Goal: Navigation & Orientation: Locate item on page

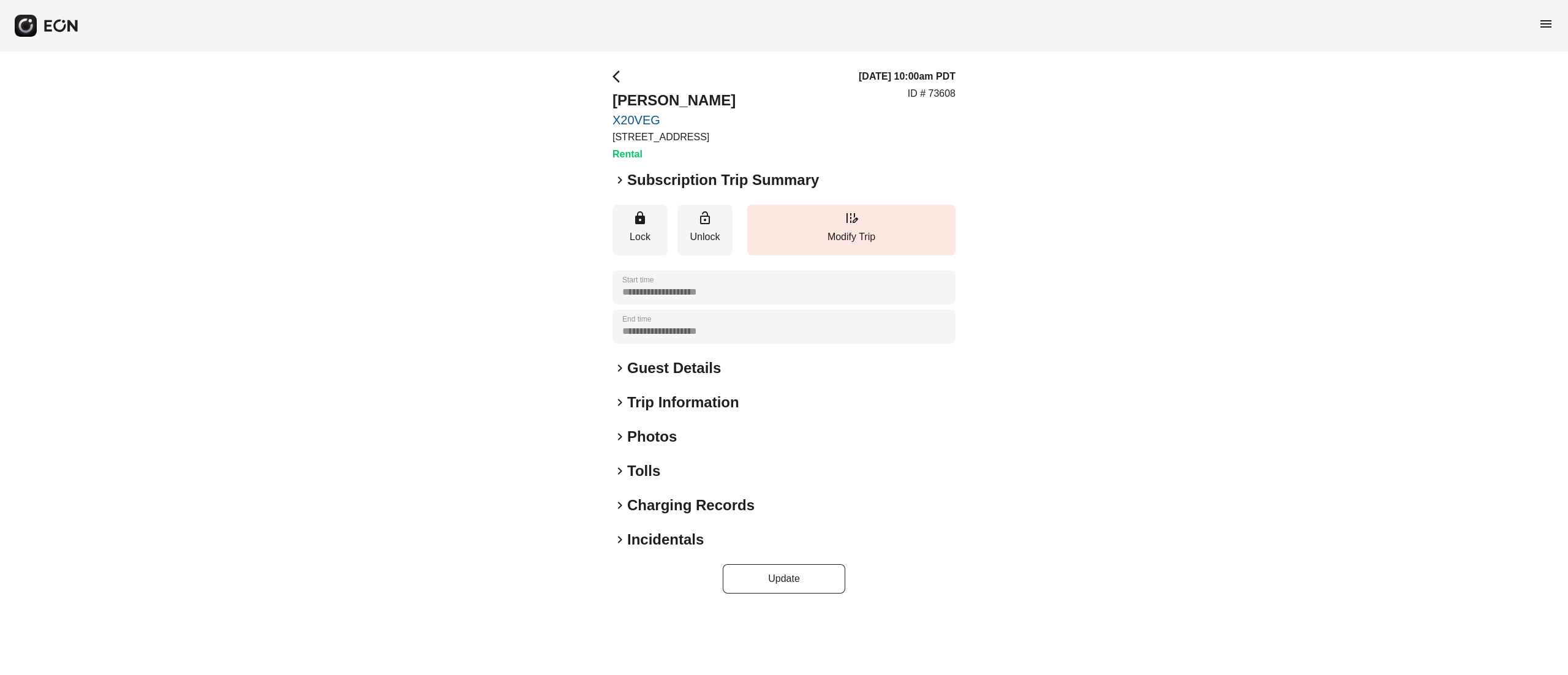
click at [646, 442] on h2 "Photos" at bounding box center [652, 436] width 50 height 20
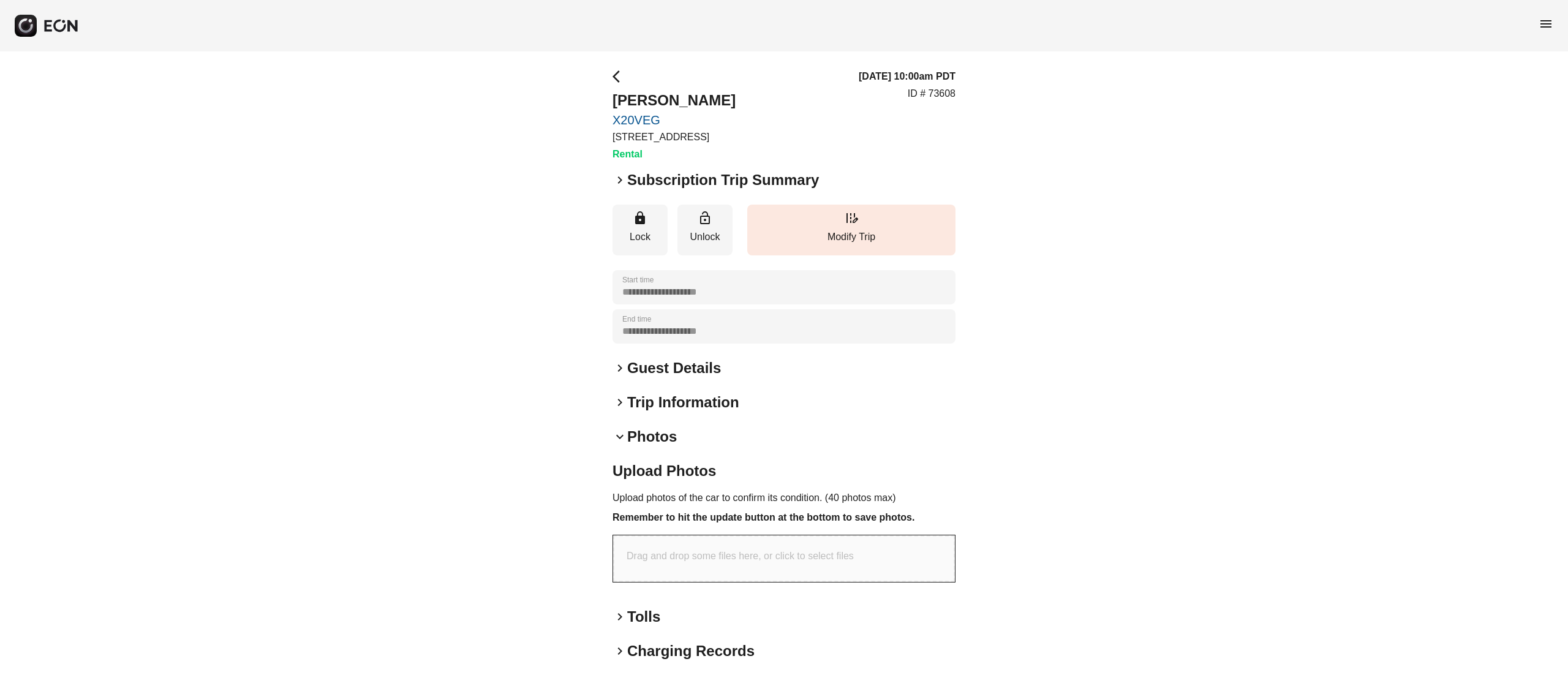
click at [653, 443] on h2 "Photos" at bounding box center [652, 436] width 50 height 20
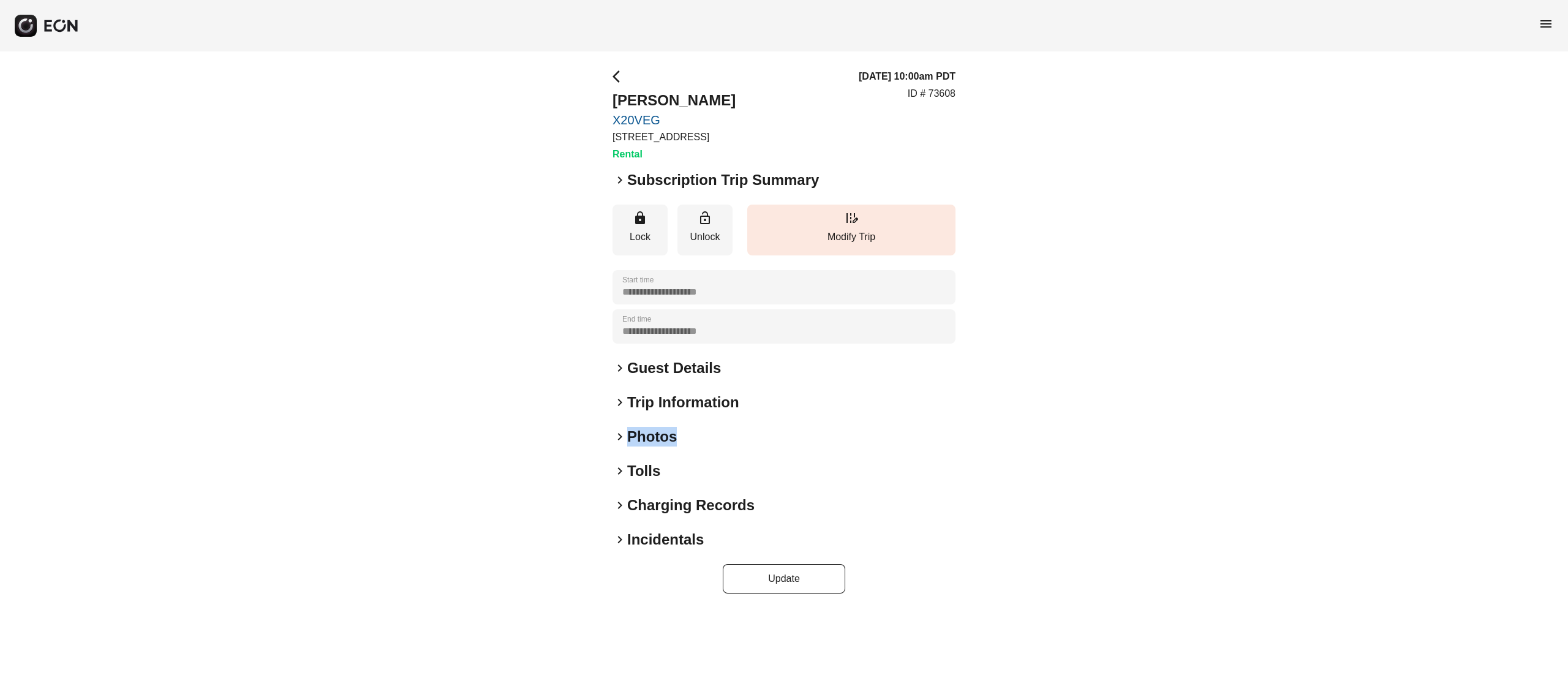
click at [653, 443] on h2 "Photos" at bounding box center [652, 436] width 50 height 20
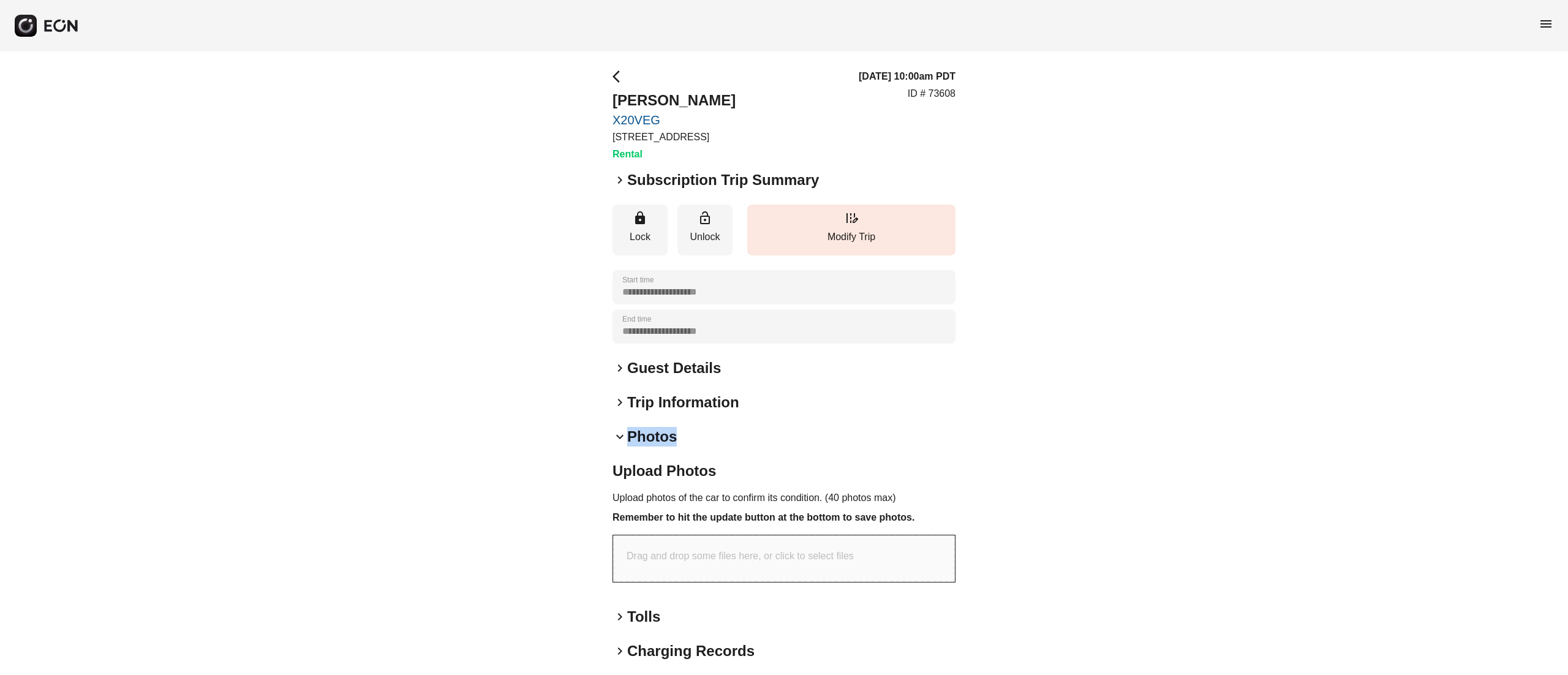
click at [653, 443] on h2 "Photos" at bounding box center [652, 436] width 50 height 20
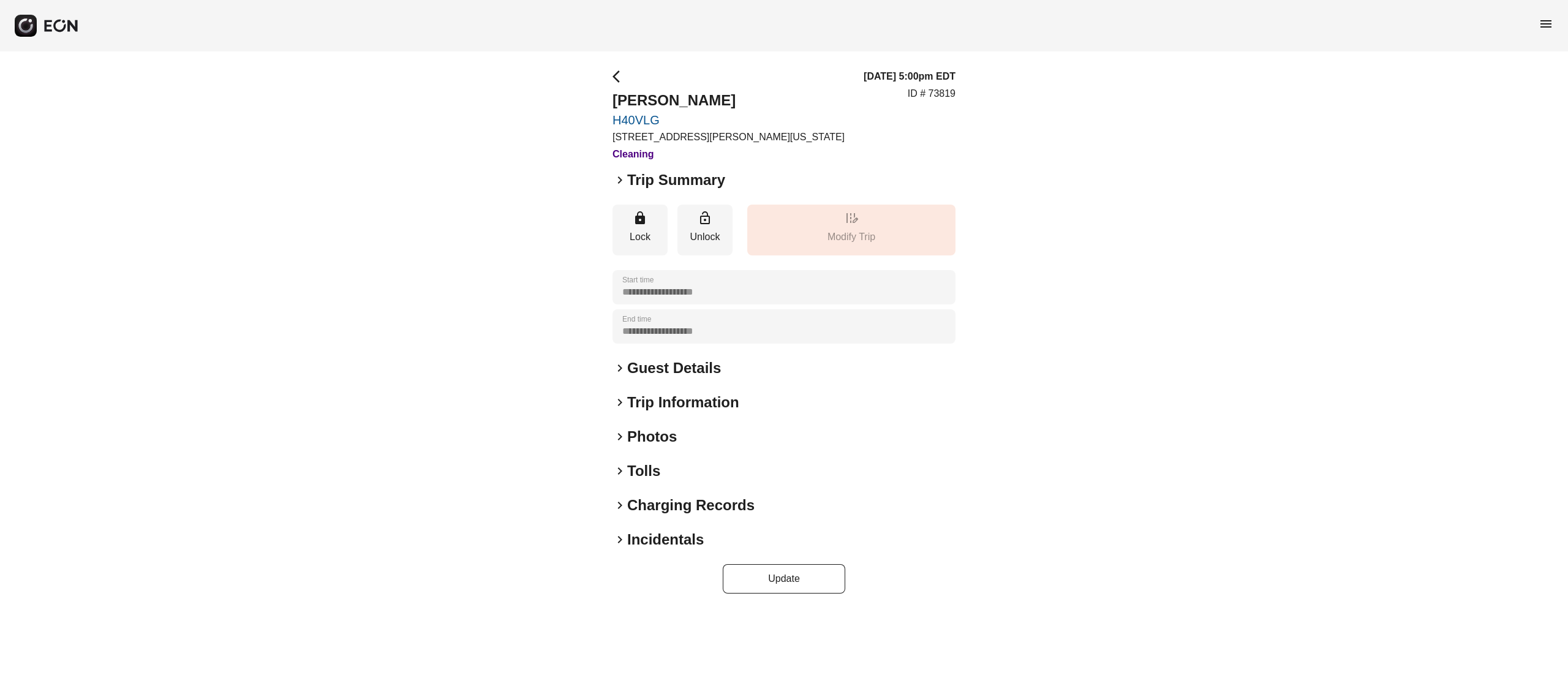
click at [659, 427] on h2 "Photos" at bounding box center [652, 436] width 50 height 20
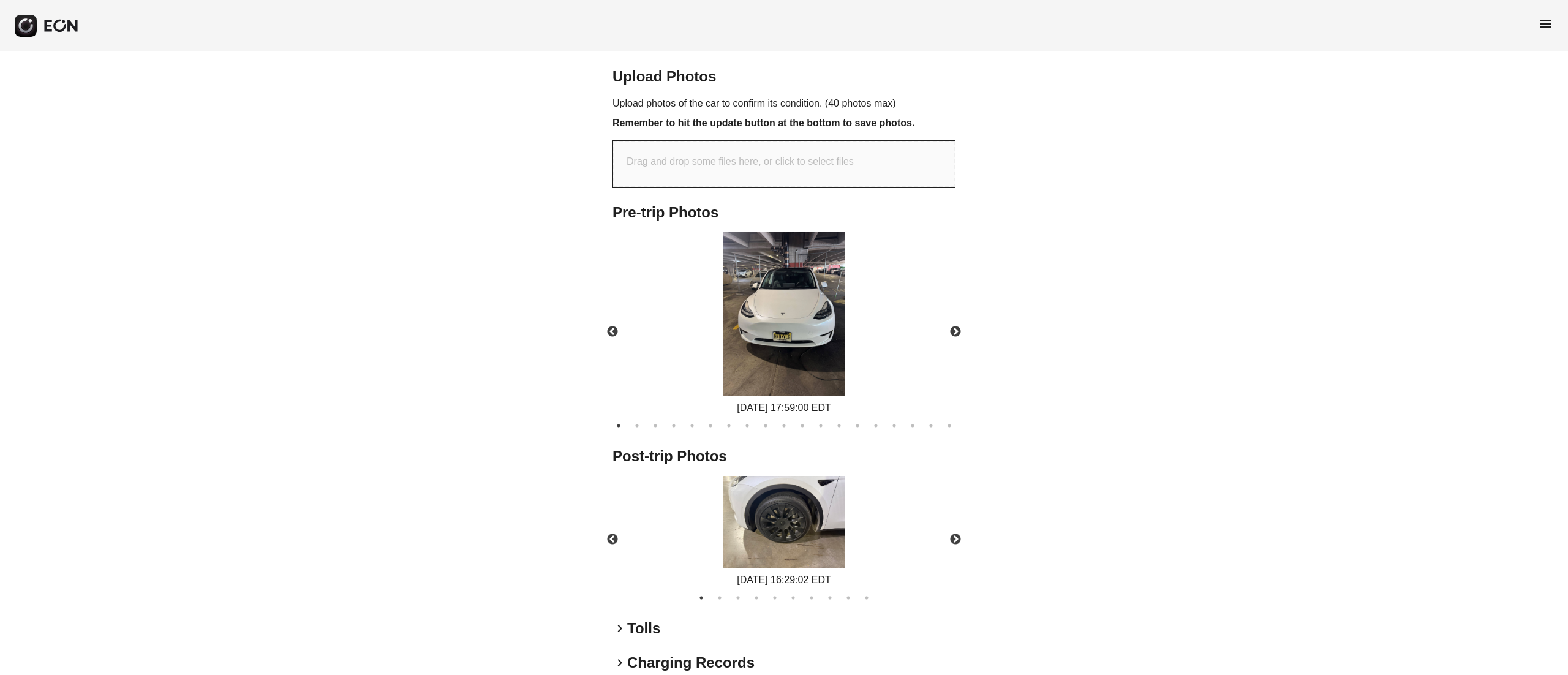
scroll to position [395, 0]
click at [780, 515] on img at bounding box center [784, 521] width 122 height 92
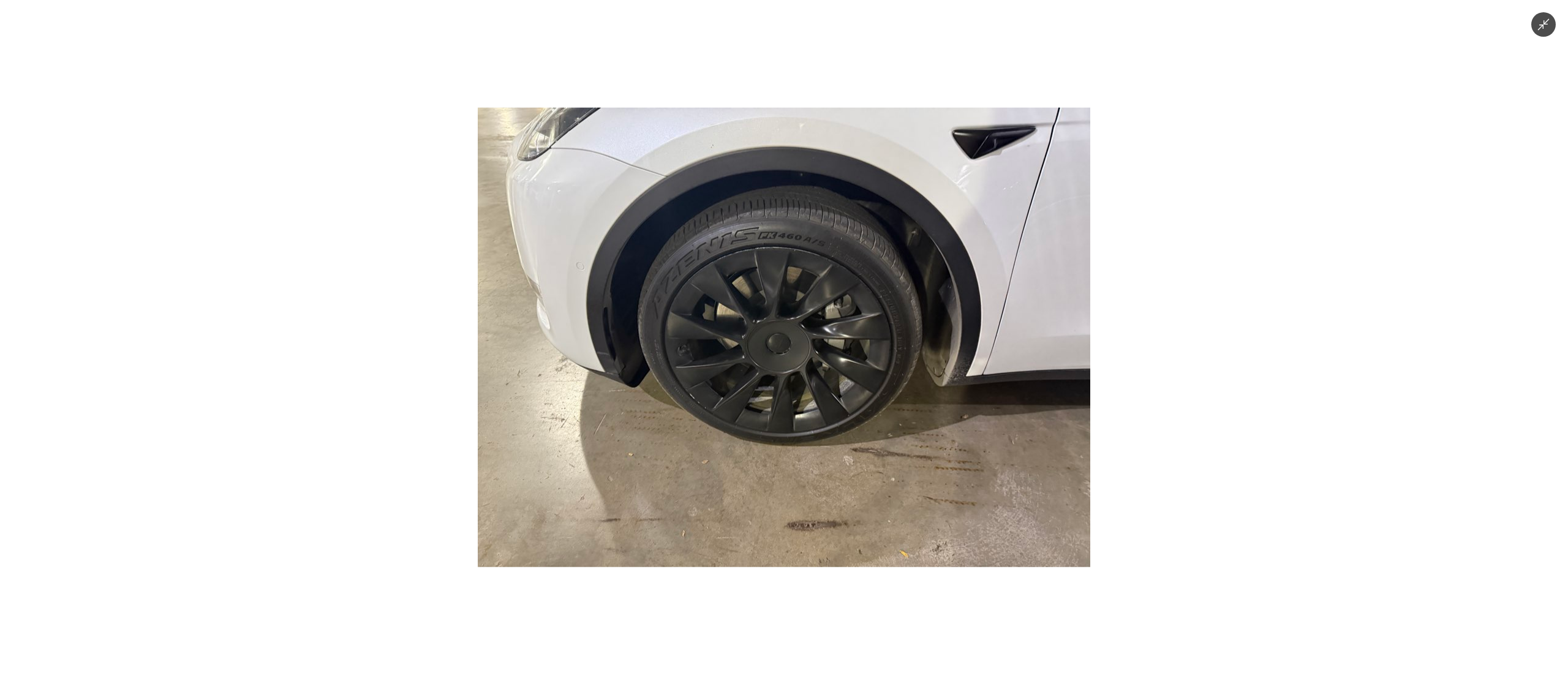
click at [1539, 22] on icon "Minimize image" at bounding box center [1543, 25] width 14 height 14
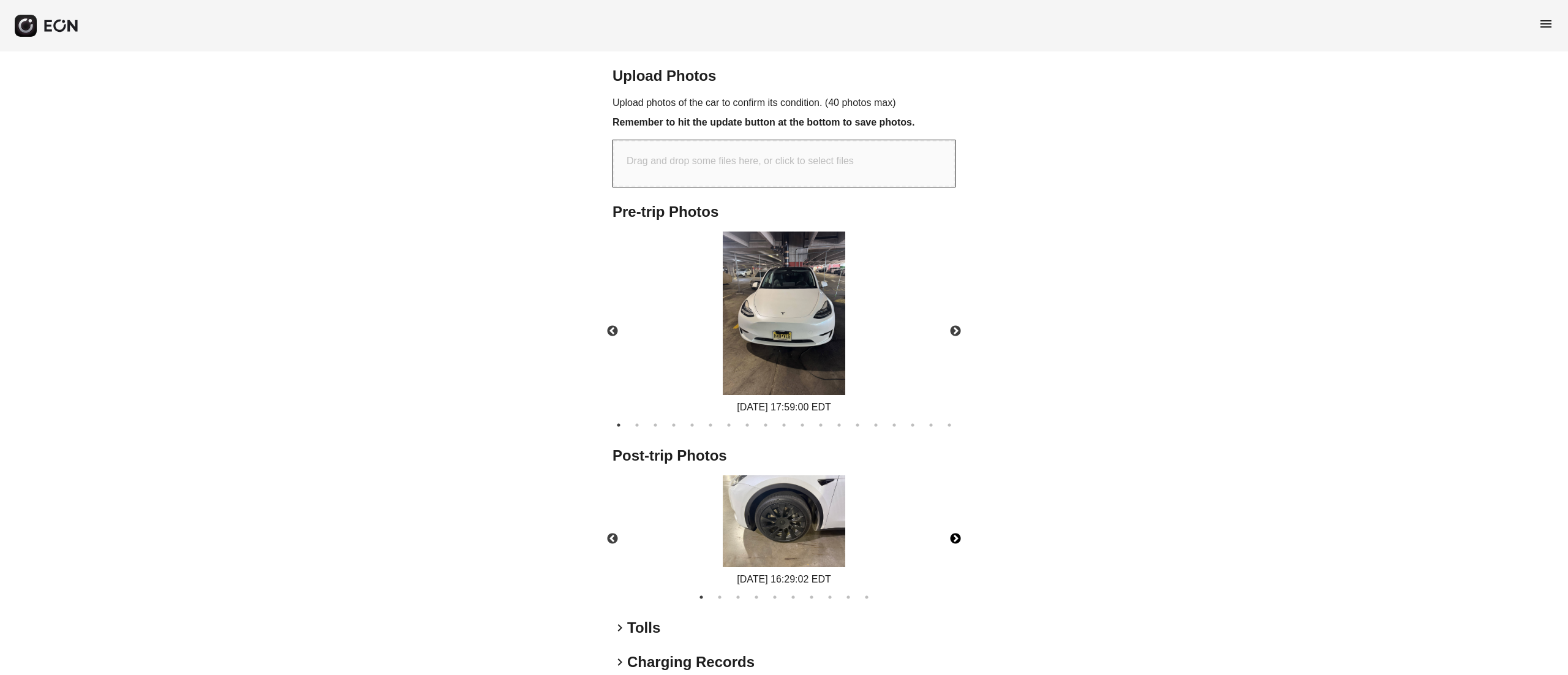
click at [948, 545] on button "Next" at bounding box center [955, 538] width 43 height 43
click at [797, 502] on img at bounding box center [784, 521] width 122 height 92
